Goal: Check status: Check status

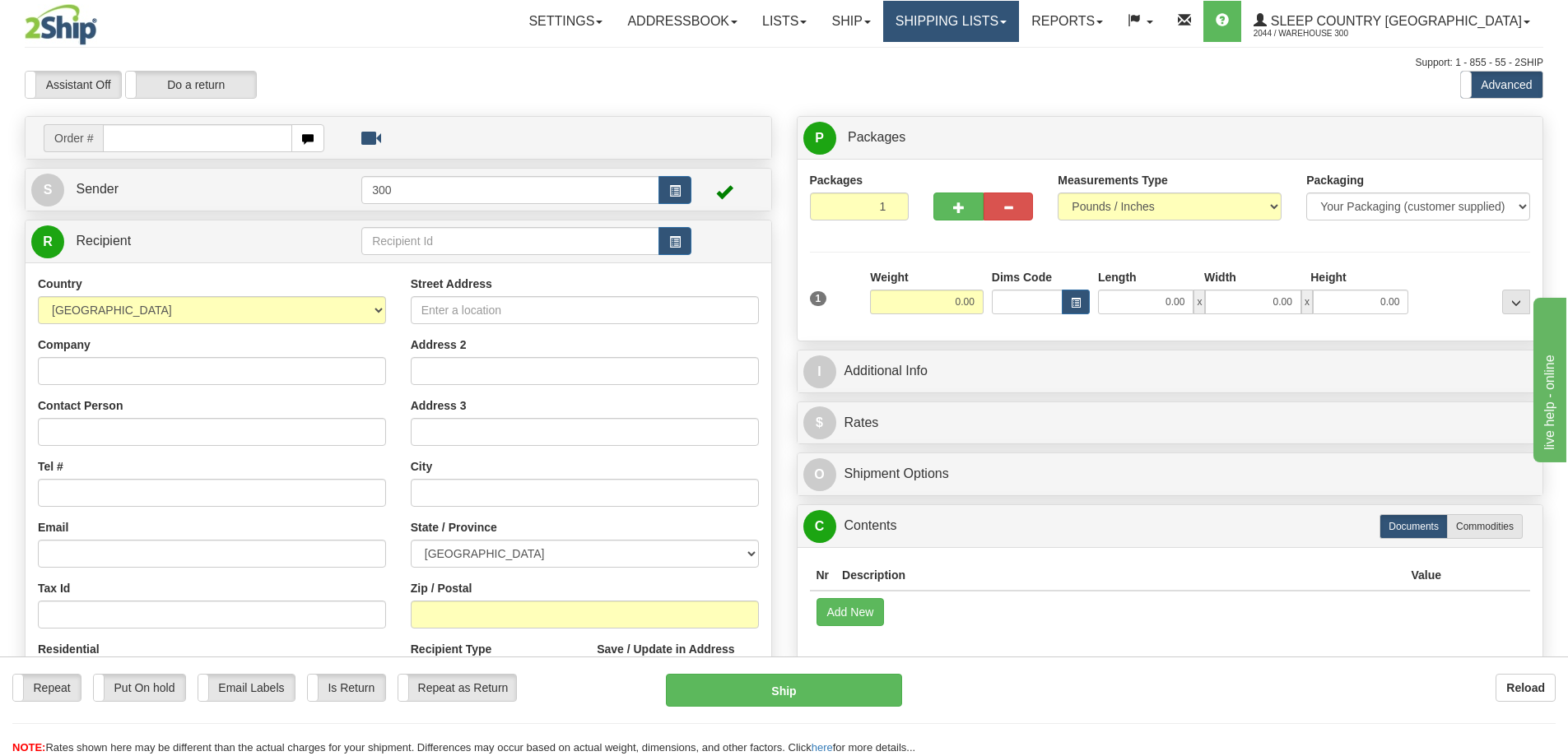
click at [1019, 24] on link "Shipping lists" at bounding box center [951, 22] width 136 height 41
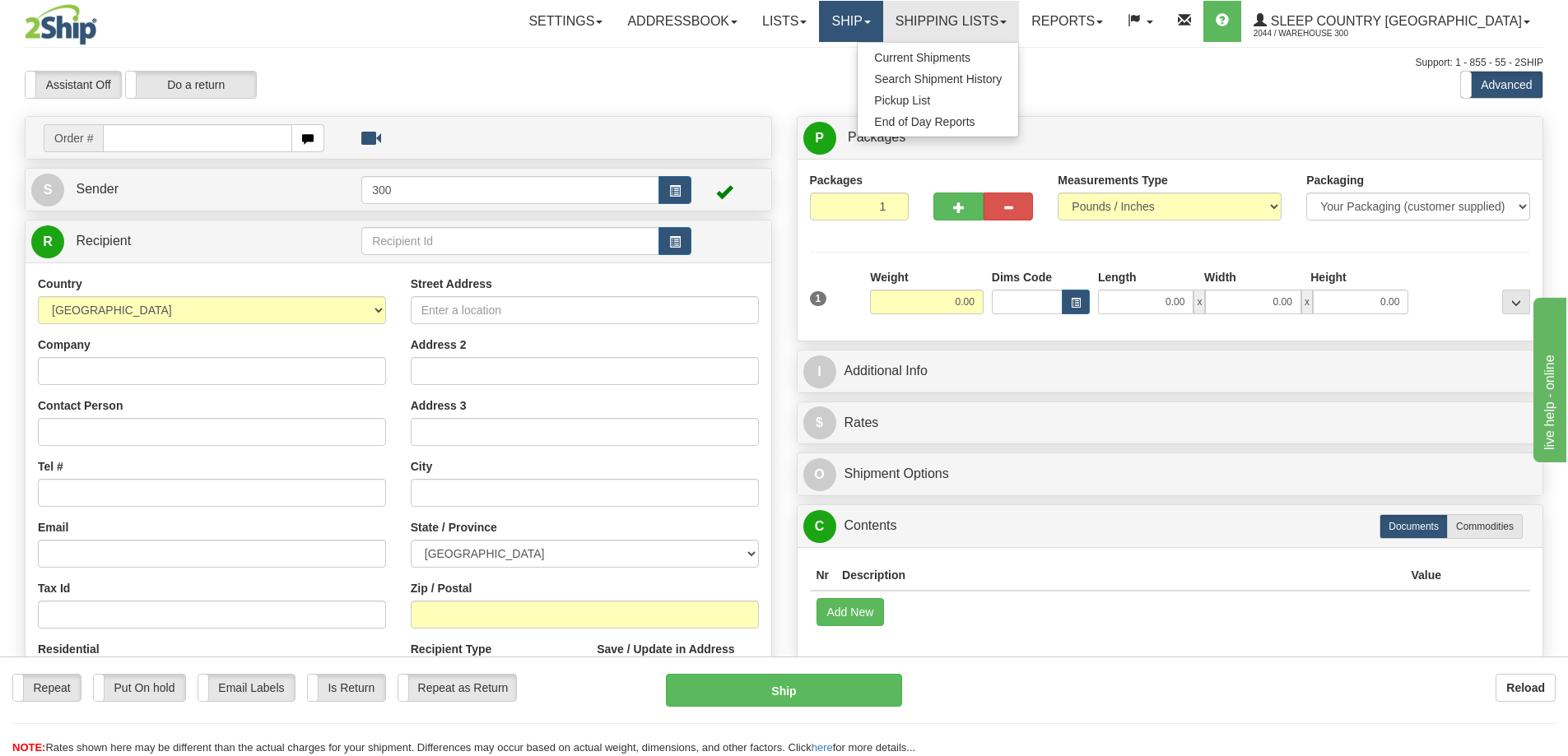
click at [883, 27] on link "Ship" at bounding box center [851, 22] width 64 height 41
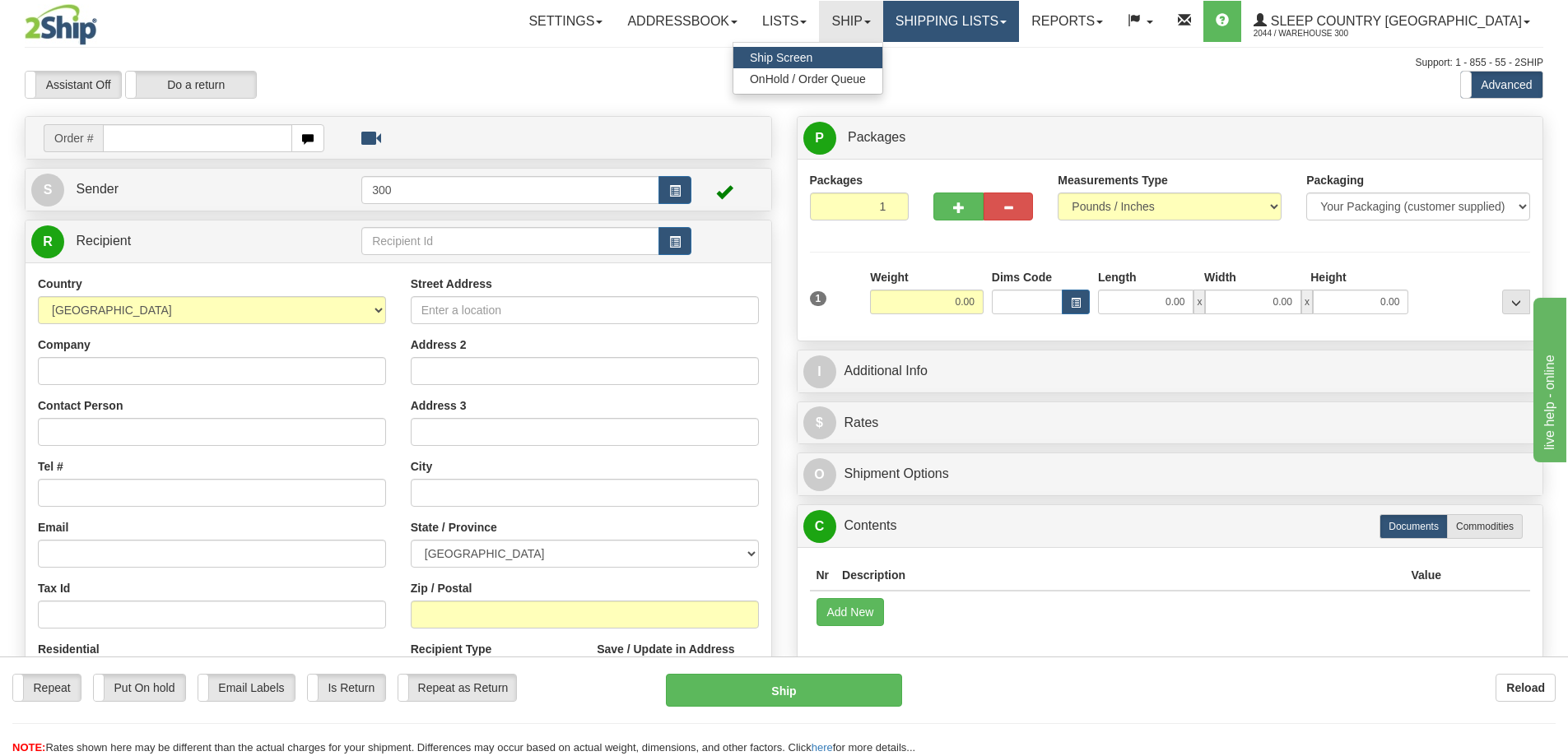
click at [1019, 26] on link "Shipping lists" at bounding box center [951, 22] width 136 height 41
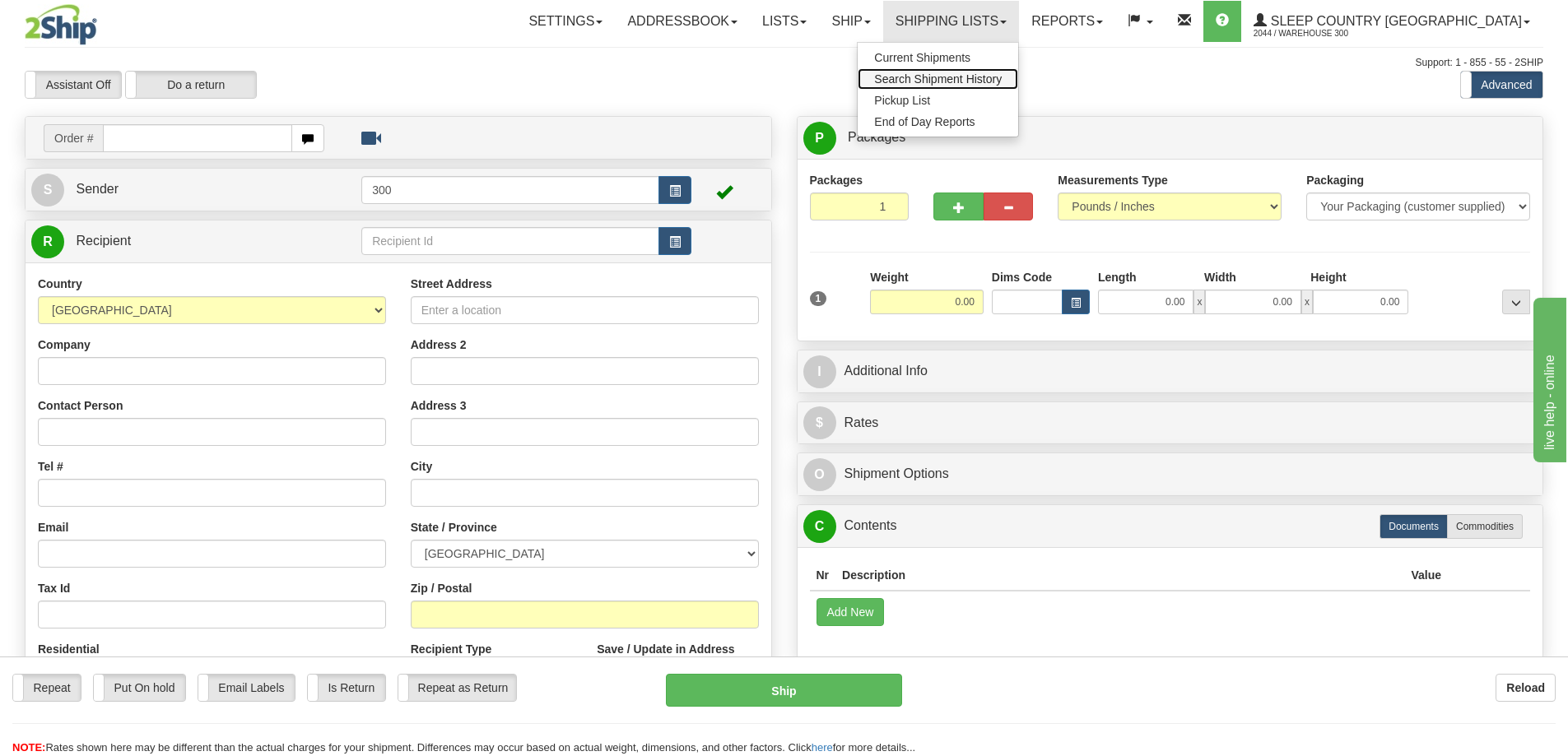
click at [1002, 75] on span "Search Shipment History" at bounding box center [938, 78] width 127 height 13
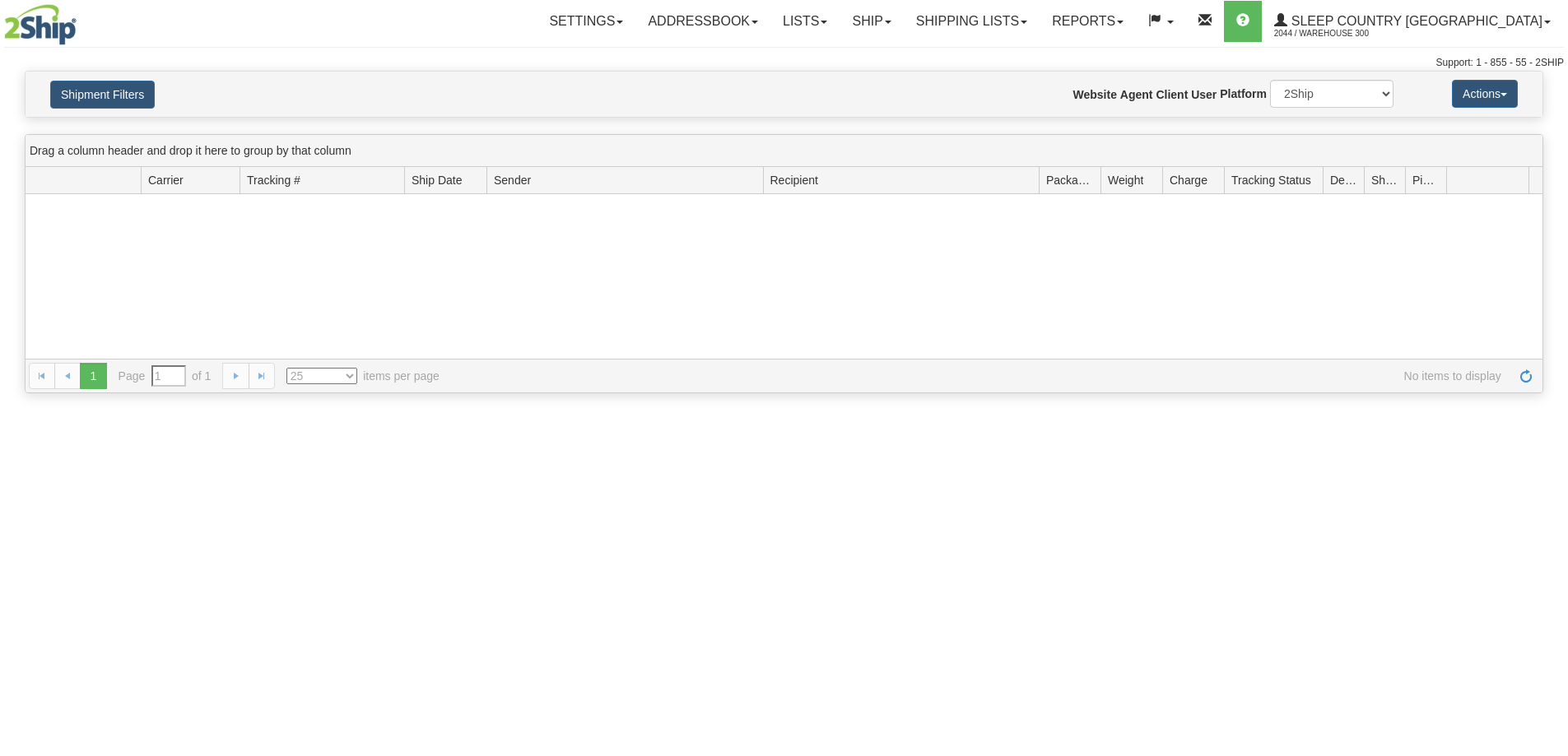
type input "From [DATE] To [DATE]"
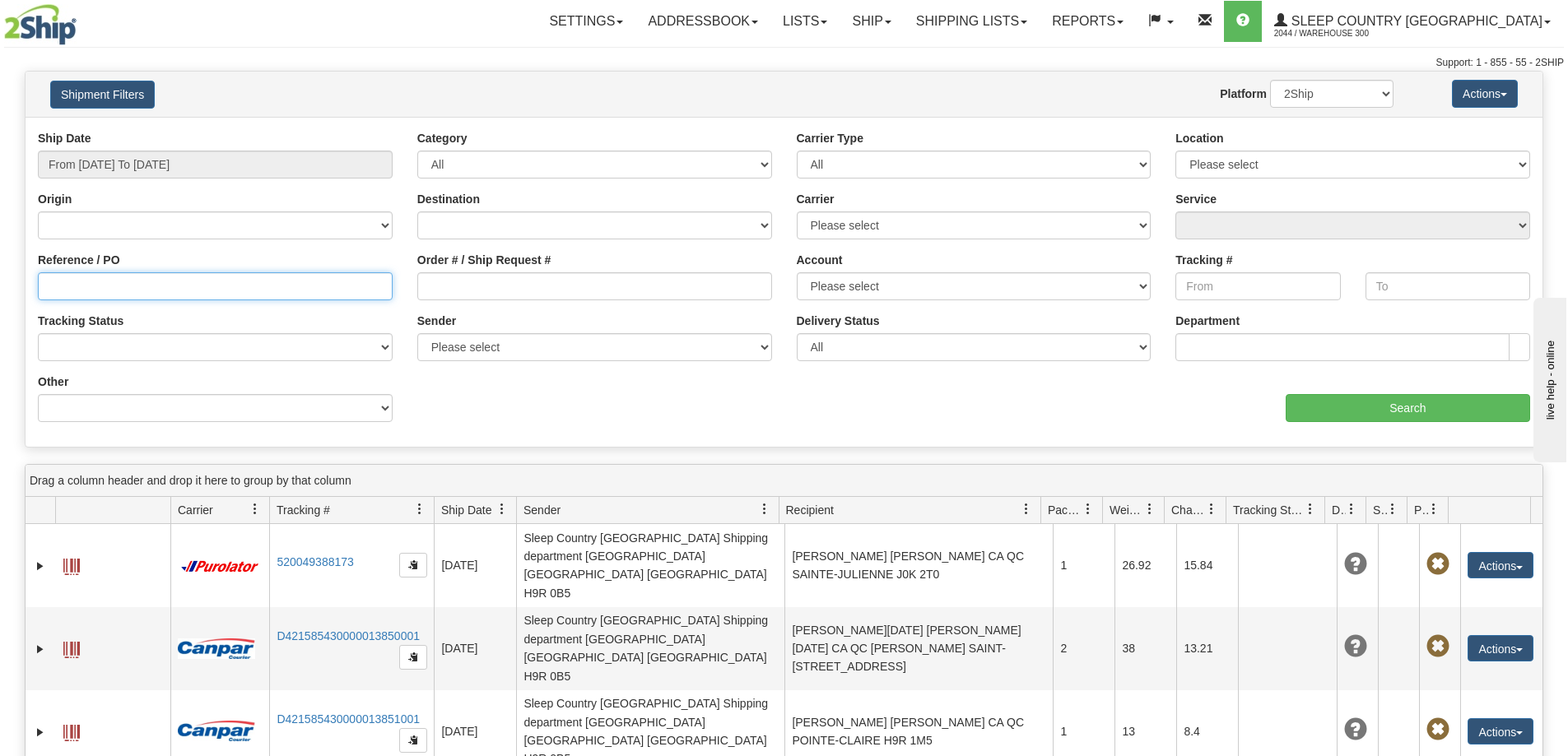
click at [149, 287] on input "Reference / PO" at bounding box center [215, 286] width 355 height 28
paste input "9000I076849"
type input "9000I076849"
